Goal: Find specific page/section: Find specific page/section

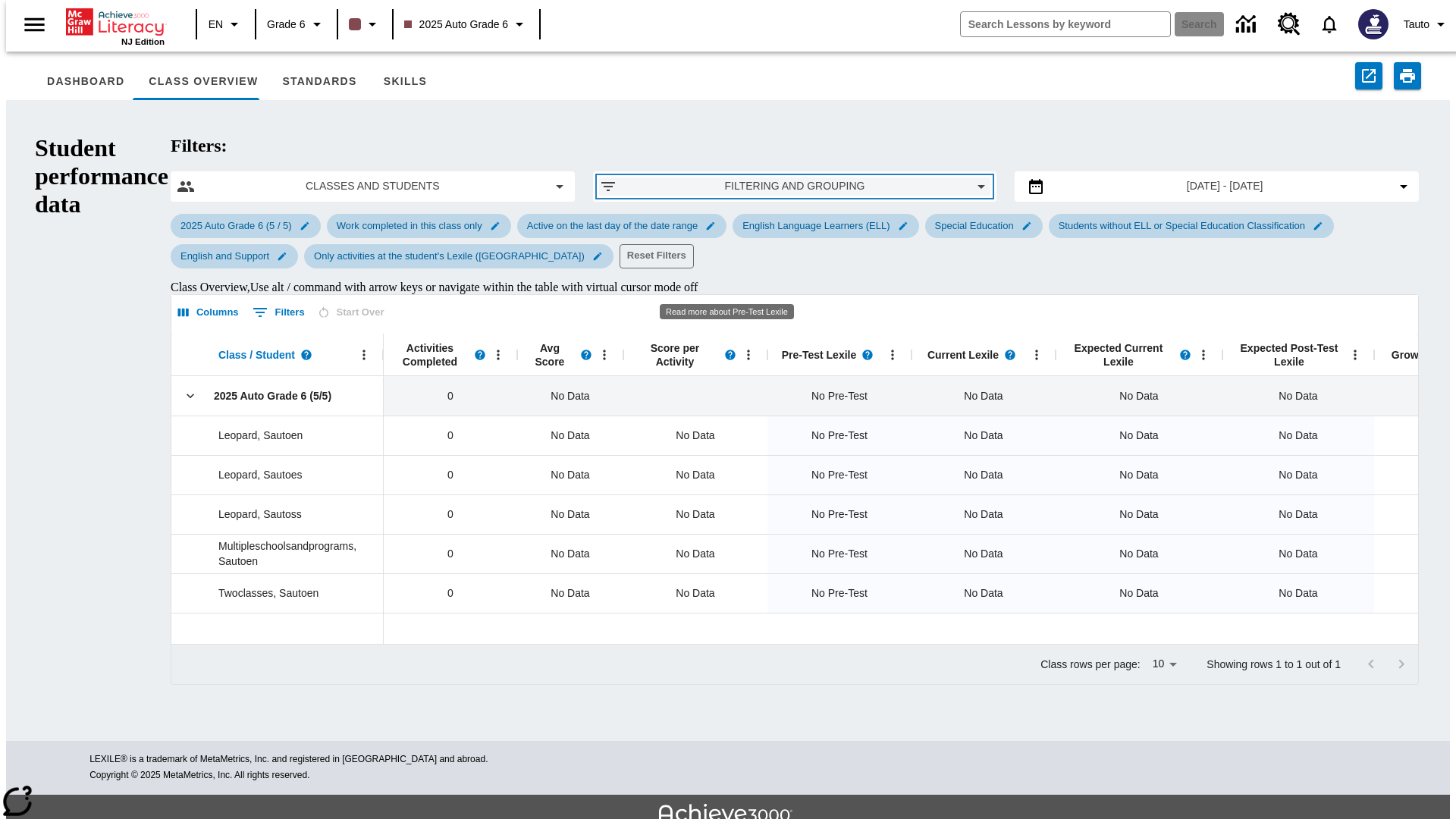
click at [728, 178] on span "Filtering and Grouping" at bounding box center [795, 186] width 331 height 16
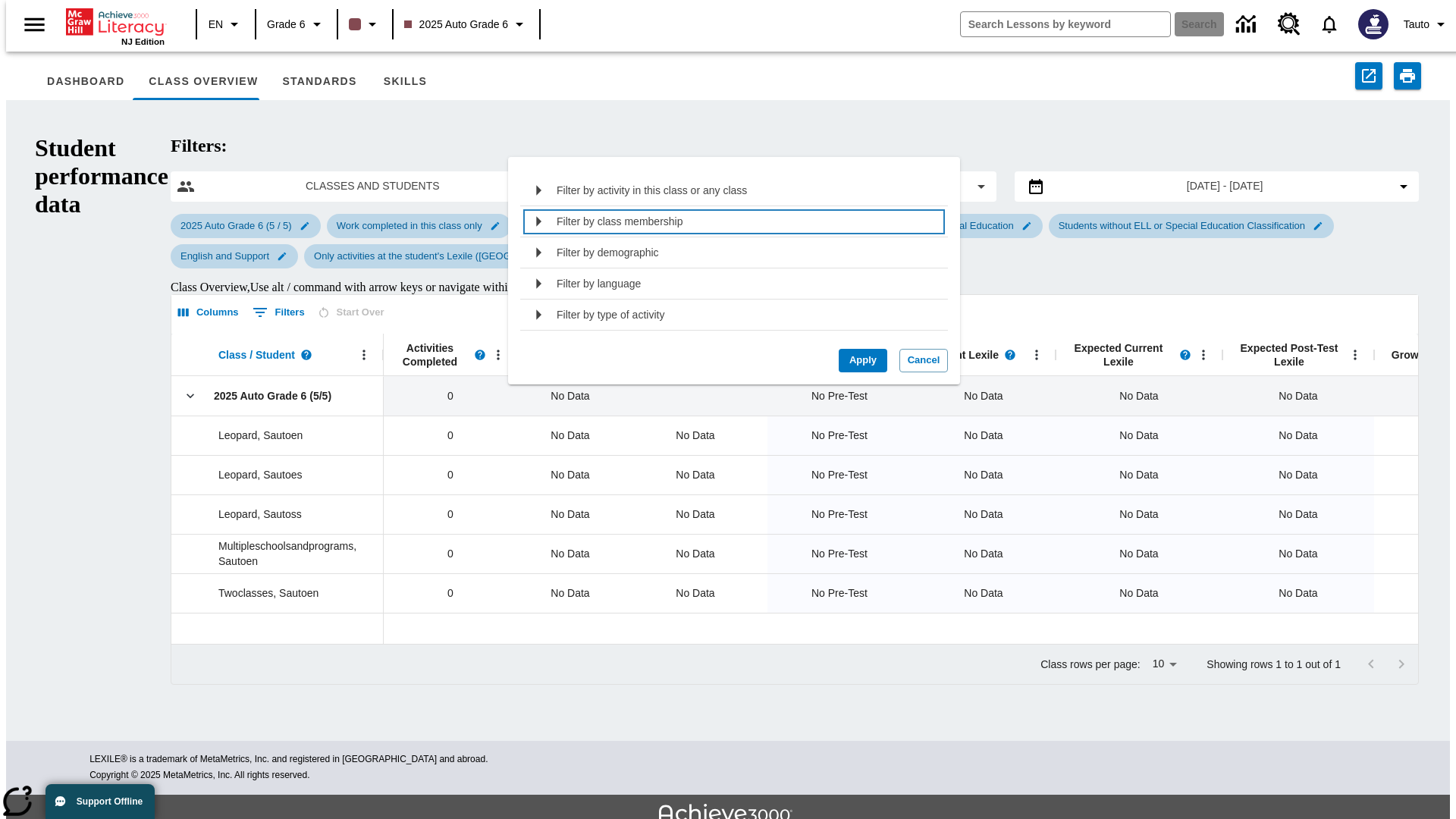
click at [618, 221] on p "Filter by class membership" at bounding box center [620, 221] width 127 height 15
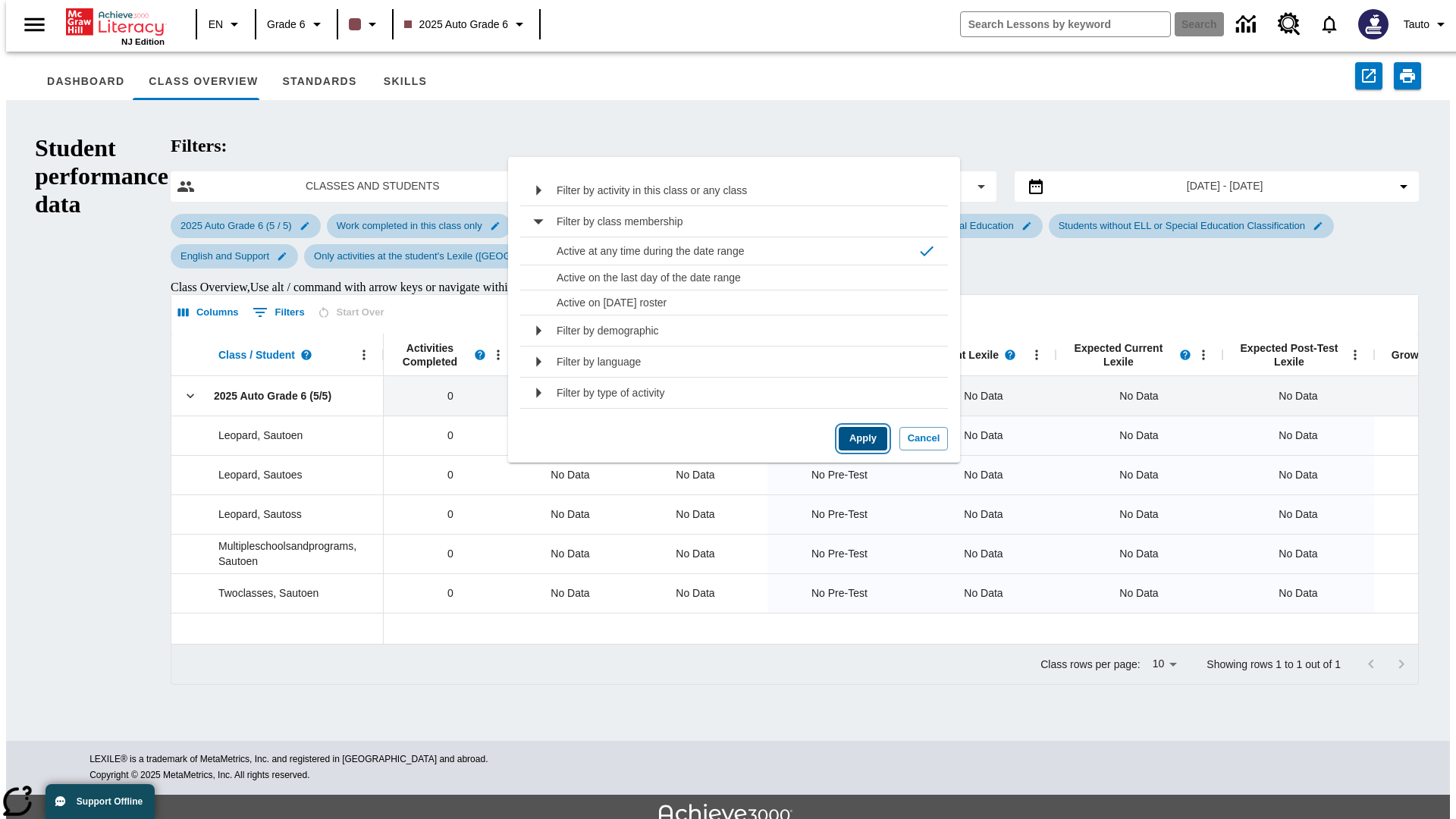
click at [857, 438] on button "Apply" at bounding box center [863, 439] width 48 height 24
